Goal: Task Accomplishment & Management: Complete application form

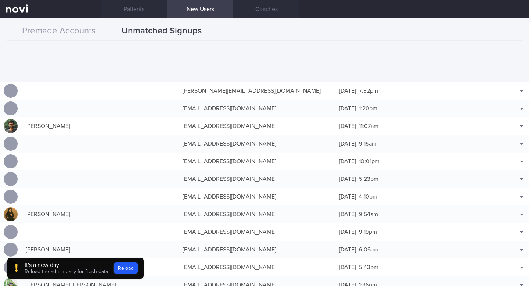
scroll to position [216, 0]
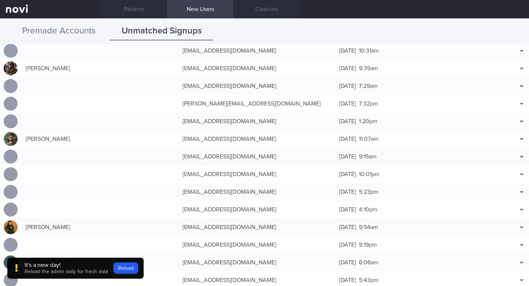
click at [41, 29] on button "Premade Accounts" at bounding box center [58, 31] width 103 height 18
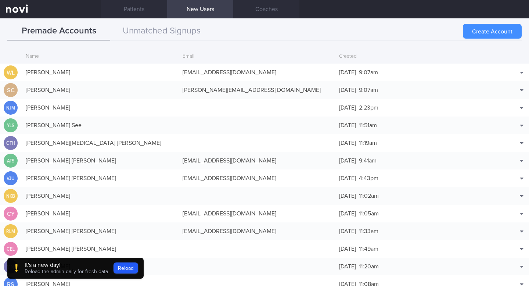
click at [501, 30] on button "Create Account" at bounding box center [492, 31] width 59 height 15
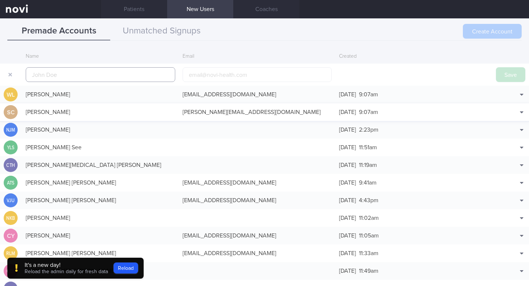
scroll to position [18, 0]
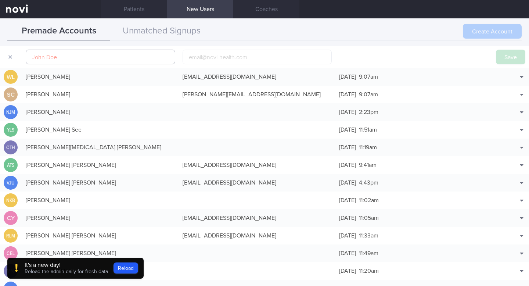
click at [58, 55] on input "text" at bounding box center [101, 57] width 150 height 15
paste input "[PERSON_NAME]"
type input "[PERSON_NAME]"
click at [194, 62] on input "email" at bounding box center [258, 57] width 150 height 15
paste input "[PERSON_NAME][EMAIL_ADDRESS][DOMAIN_NAME]"
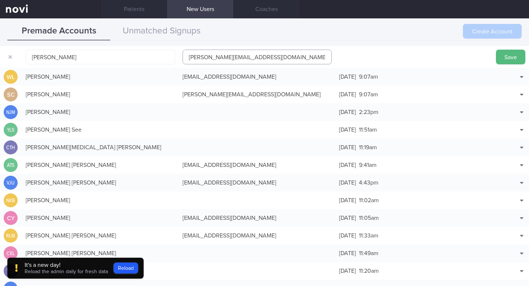
click at [188, 59] on input "[PERSON_NAME][EMAIL_ADDRESS][DOMAIN_NAME]" at bounding box center [258, 57] width 150 height 15
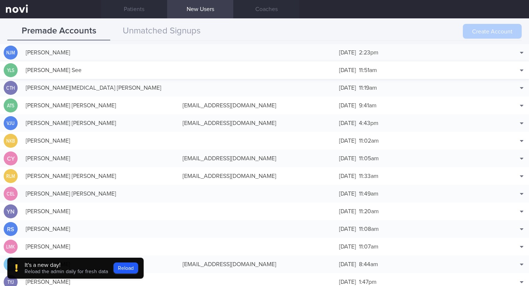
scroll to position [0, 0]
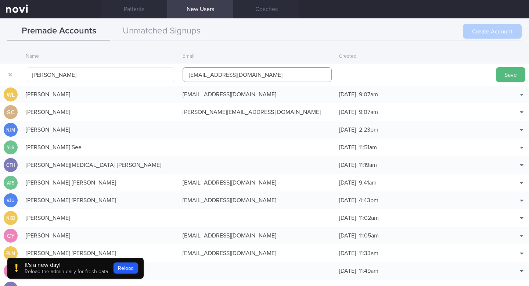
click at [195, 72] on input "[EMAIL_ADDRESS][DOMAIN_NAME]" at bounding box center [258, 74] width 150 height 15
type input "[EMAIL_ADDRESS][DOMAIN_NAME]"
click at [12, 74] on button "button" at bounding box center [10, 74] width 13 height 13
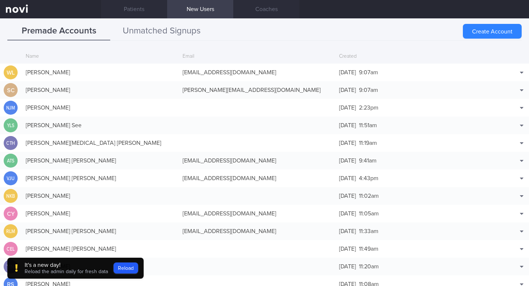
click at [150, 25] on button "Unmatched Signups" at bounding box center [161, 31] width 103 height 18
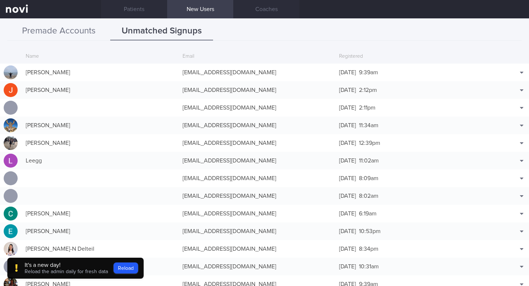
click at [44, 33] on button "Premade Accounts" at bounding box center [58, 31] width 103 height 18
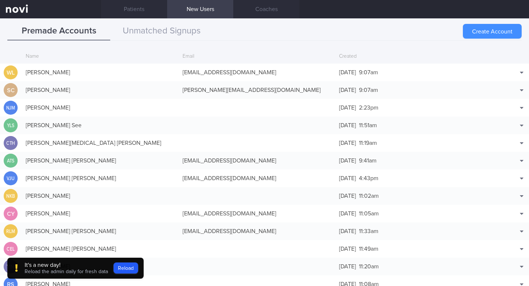
click at [516, 31] on button "Create Account" at bounding box center [492, 31] width 59 height 15
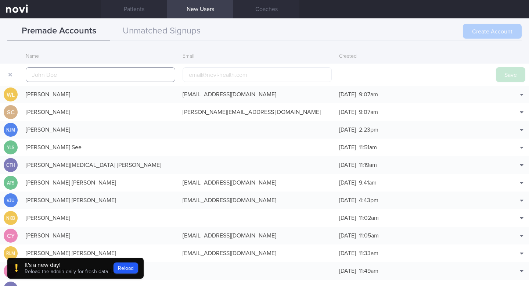
scroll to position [18, 0]
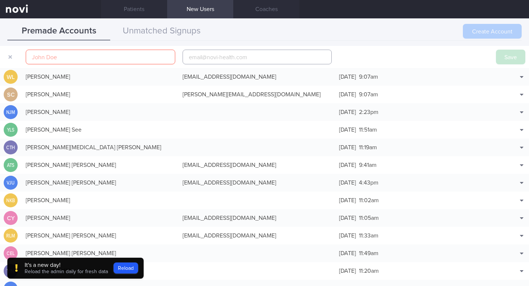
click at [221, 61] on input "email" at bounding box center [258, 57] width 150 height 15
paste input "[PERSON_NAME][EMAIL_ADDRESS][DOMAIN_NAME]"
click at [194, 55] on input "[PERSON_NAME][EMAIL_ADDRESS][DOMAIN_NAME]" at bounding box center [258, 57] width 150 height 15
type input "[EMAIL_ADDRESS][DOMAIN_NAME]"
click at [40, 59] on input "text" at bounding box center [101, 57] width 150 height 15
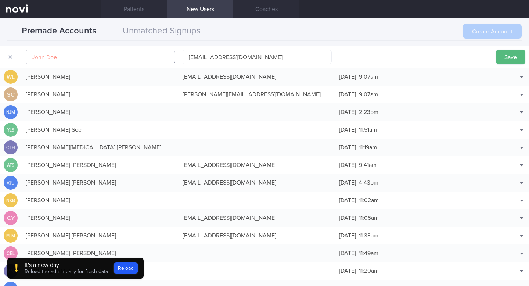
click at [62, 59] on input "text" at bounding box center [101, 57] width 150 height 15
paste input "[PERSON_NAME]"
type input "[PERSON_NAME]"
click at [435, 50] on form "[PERSON_NAME] [EMAIL_ADDRESS][DOMAIN_NAME] Save" at bounding box center [264, 57] width 529 height 22
click at [508, 58] on button "Save" at bounding box center [510, 57] width 29 height 15
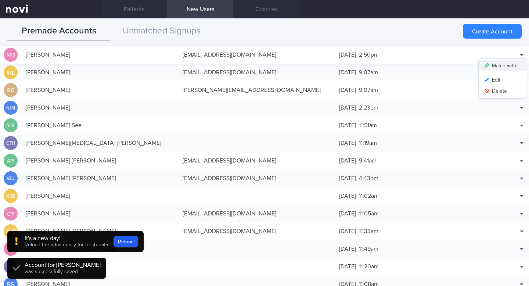
click at [510, 67] on button "Match with..." at bounding box center [503, 65] width 48 height 11
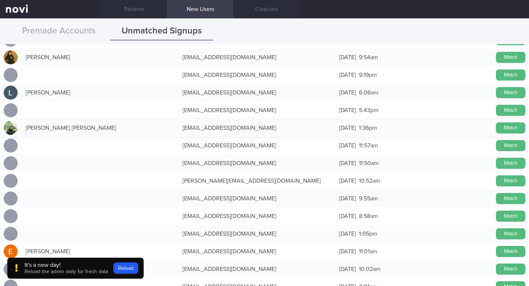
scroll to position [389, 0]
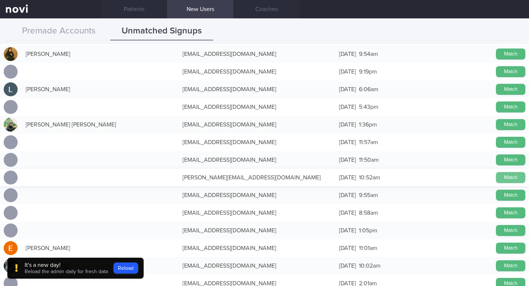
click at [502, 178] on button "Match" at bounding box center [510, 177] width 29 height 11
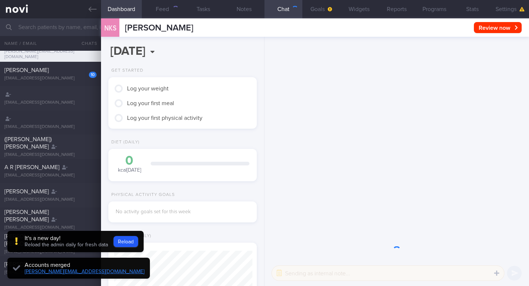
scroll to position [-104, 0]
